Goal: Task Accomplishment & Management: Manage account settings

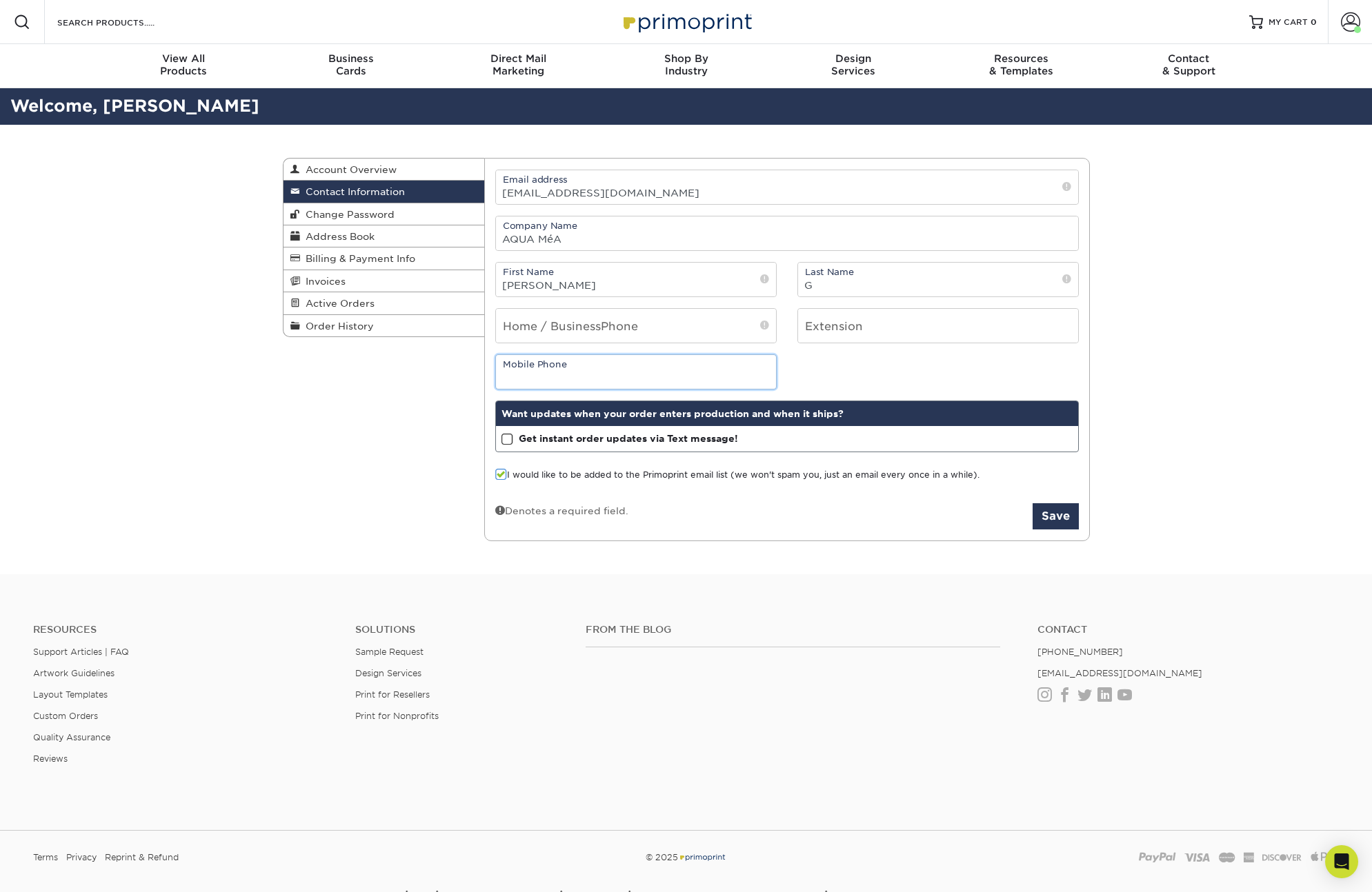
click at [594, 379] on input "tel" at bounding box center [636, 371] width 280 height 34
type input "2147296705"
click at [1059, 518] on button "Save" at bounding box center [1056, 516] width 46 height 27
